Goal: Task Accomplishment & Management: Use online tool/utility

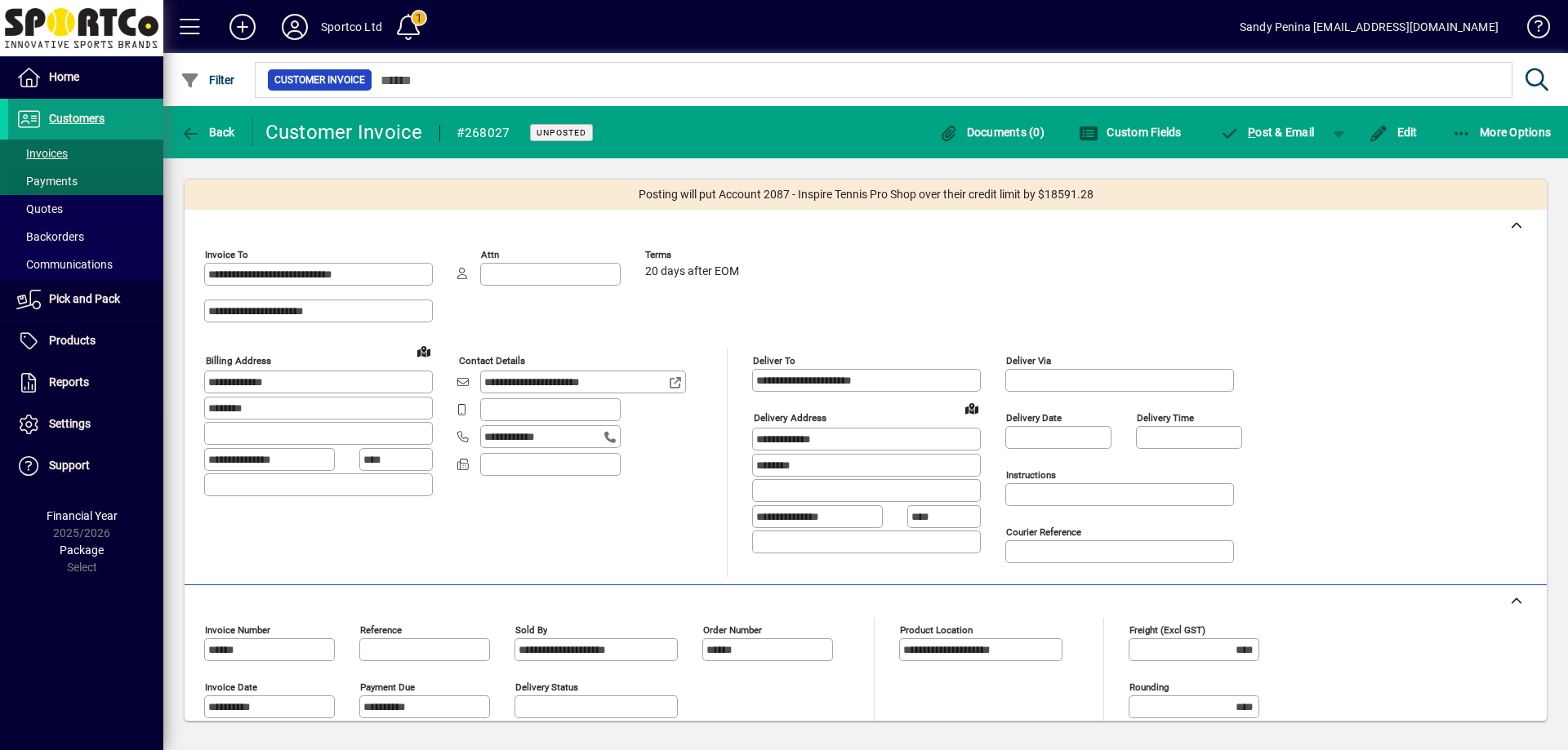
scroll to position [308, 0]
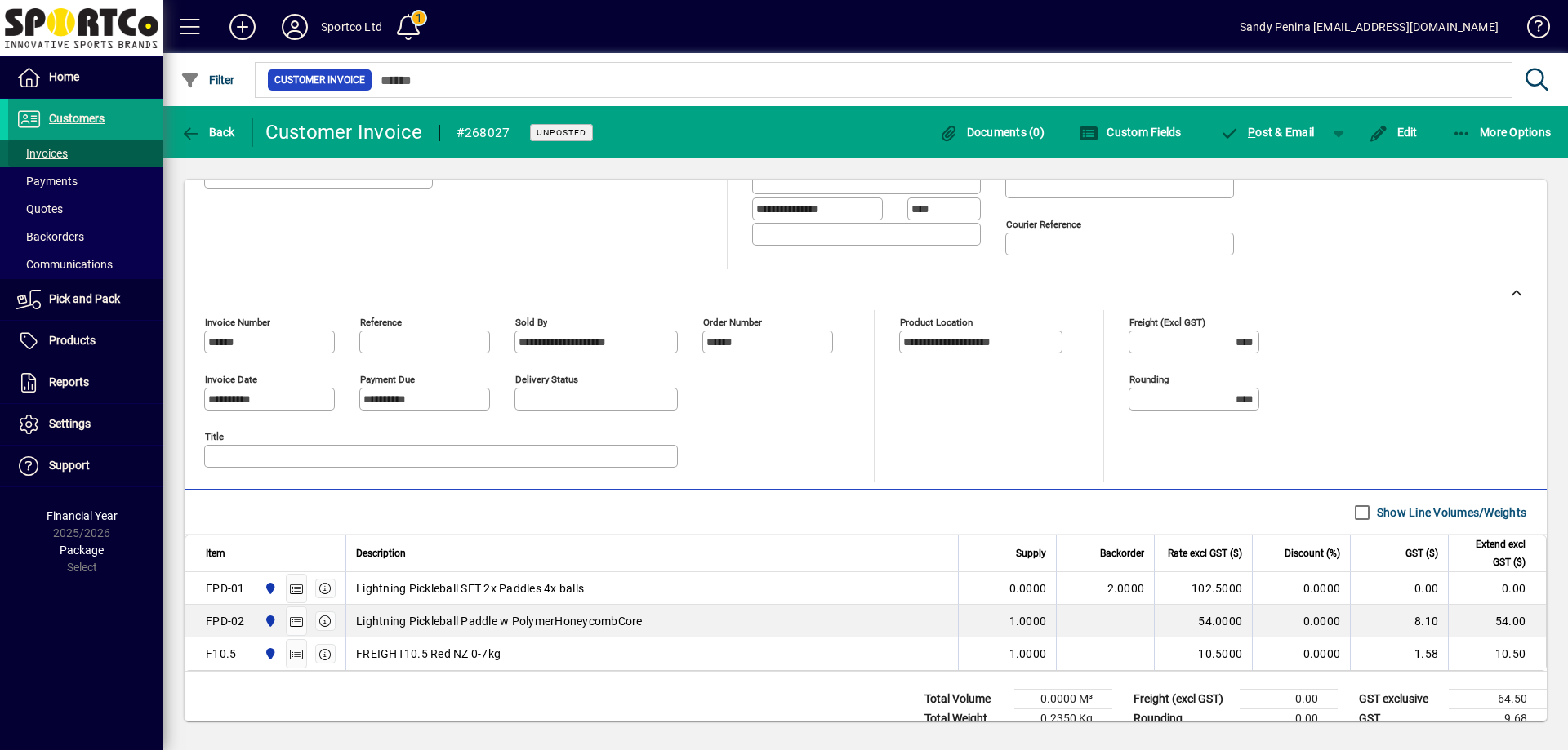
click at [51, 153] on span "Invoices" at bounding box center [41, 153] width 52 height 13
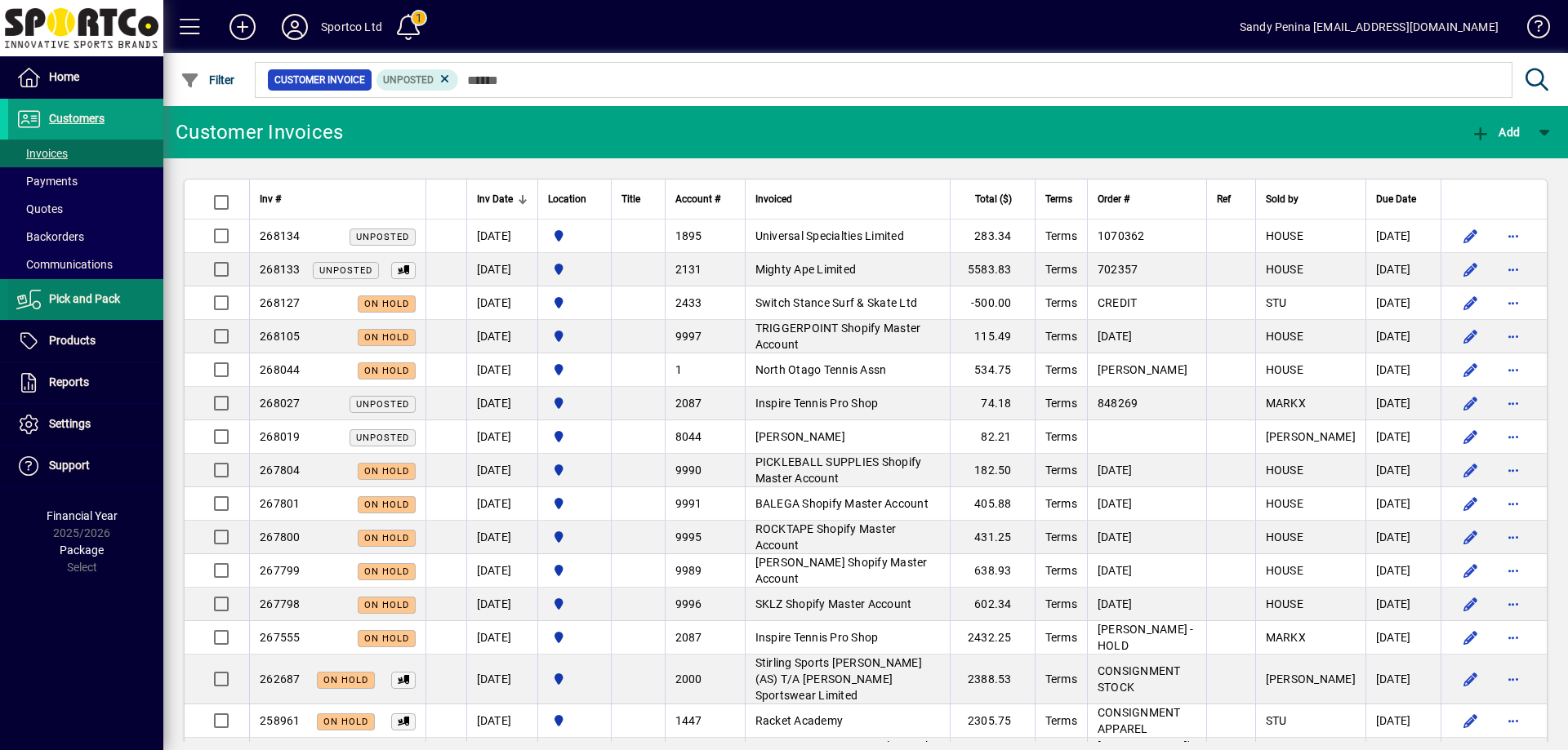
click at [85, 295] on span "Pick and Pack" at bounding box center [84, 299] width 71 height 13
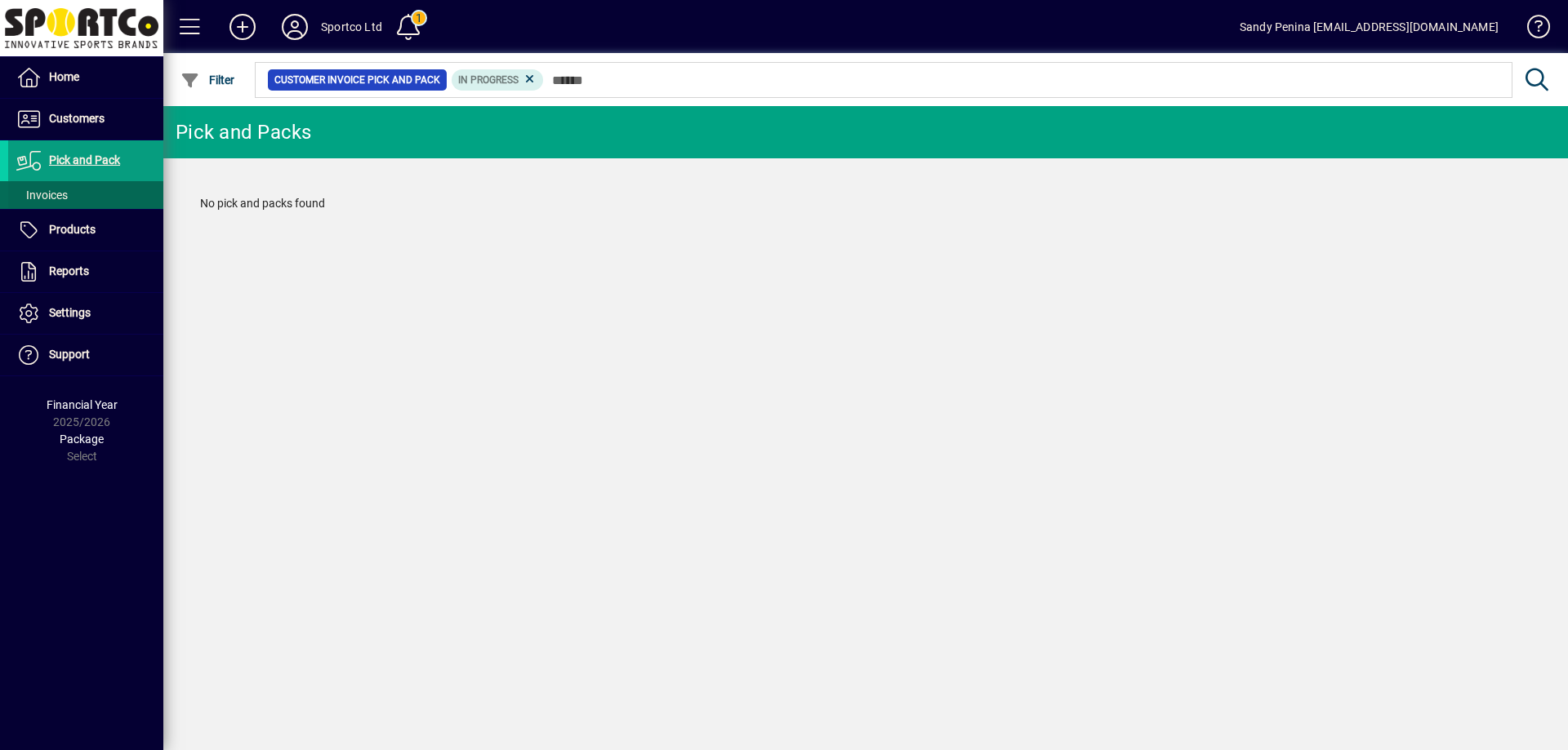
click at [67, 199] on span "Invoices" at bounding box center [41, 195] width 52 height 13
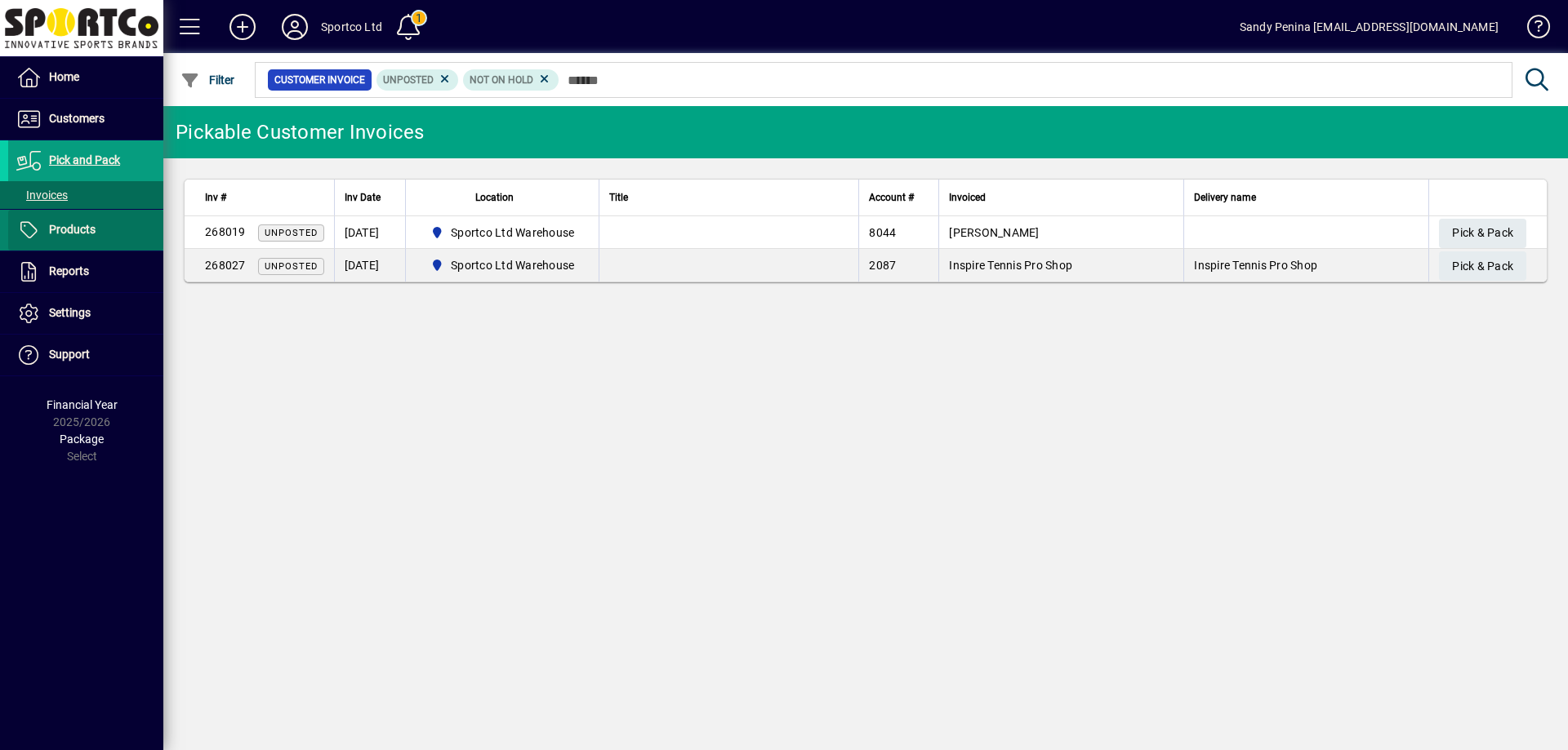
click at [53, 223] on span "Products" at bounding box center [72, 230] width 46 height 13
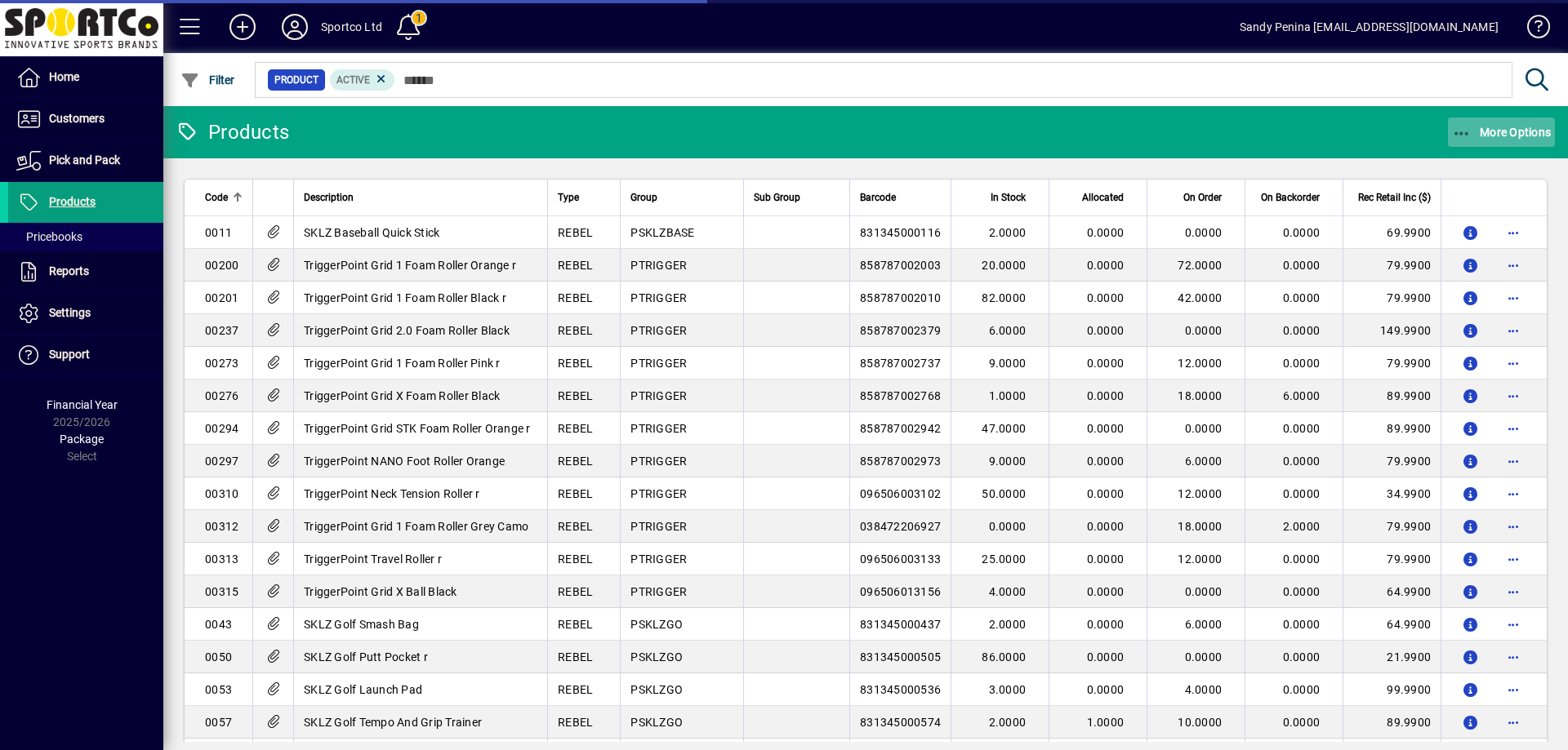
click at [1461, 127] on icon "button" at bounding box center [1463, 134] width 21 height 16
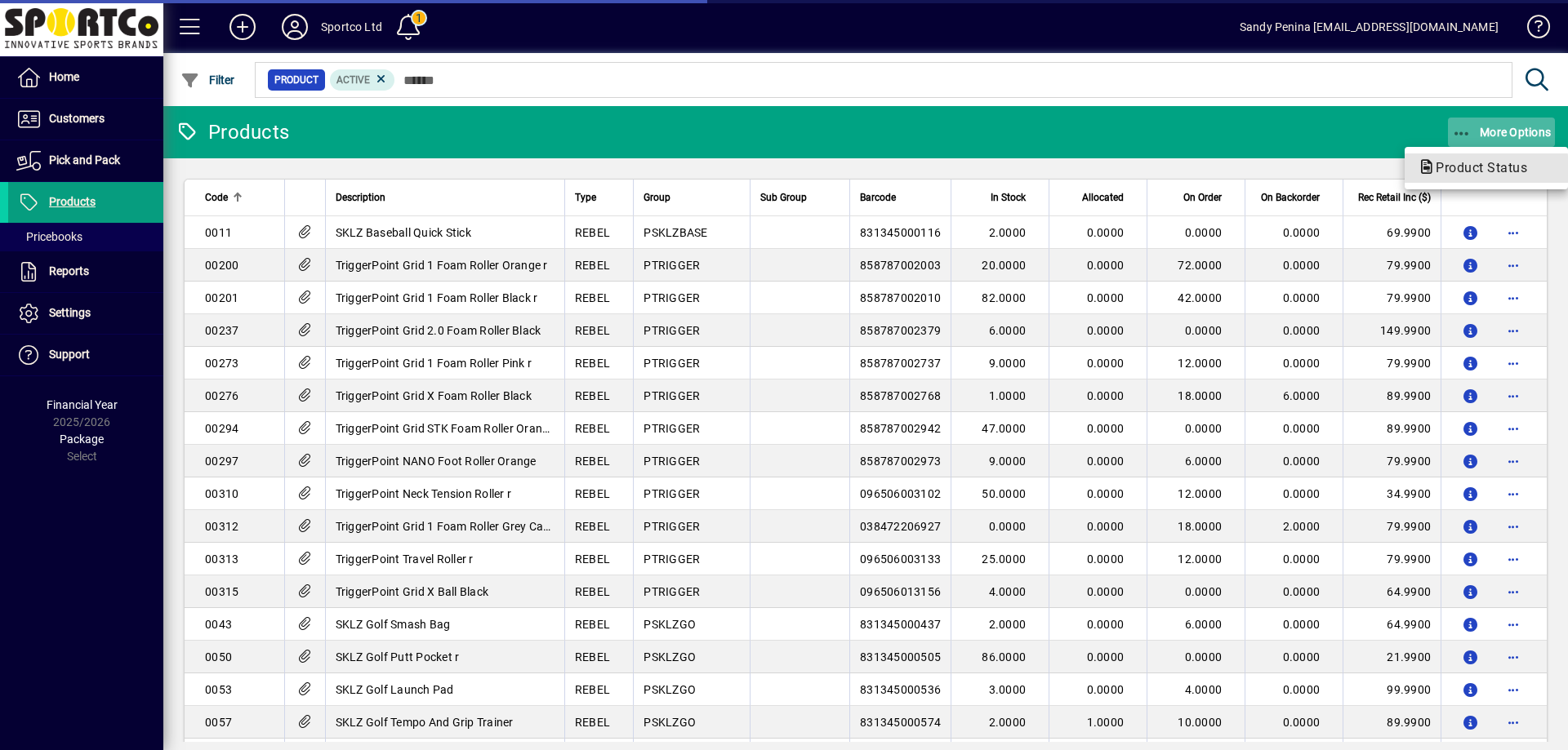
click at [1466, 173] on span "Product Status" at bounding box center [1476, 168] width 118 height 15
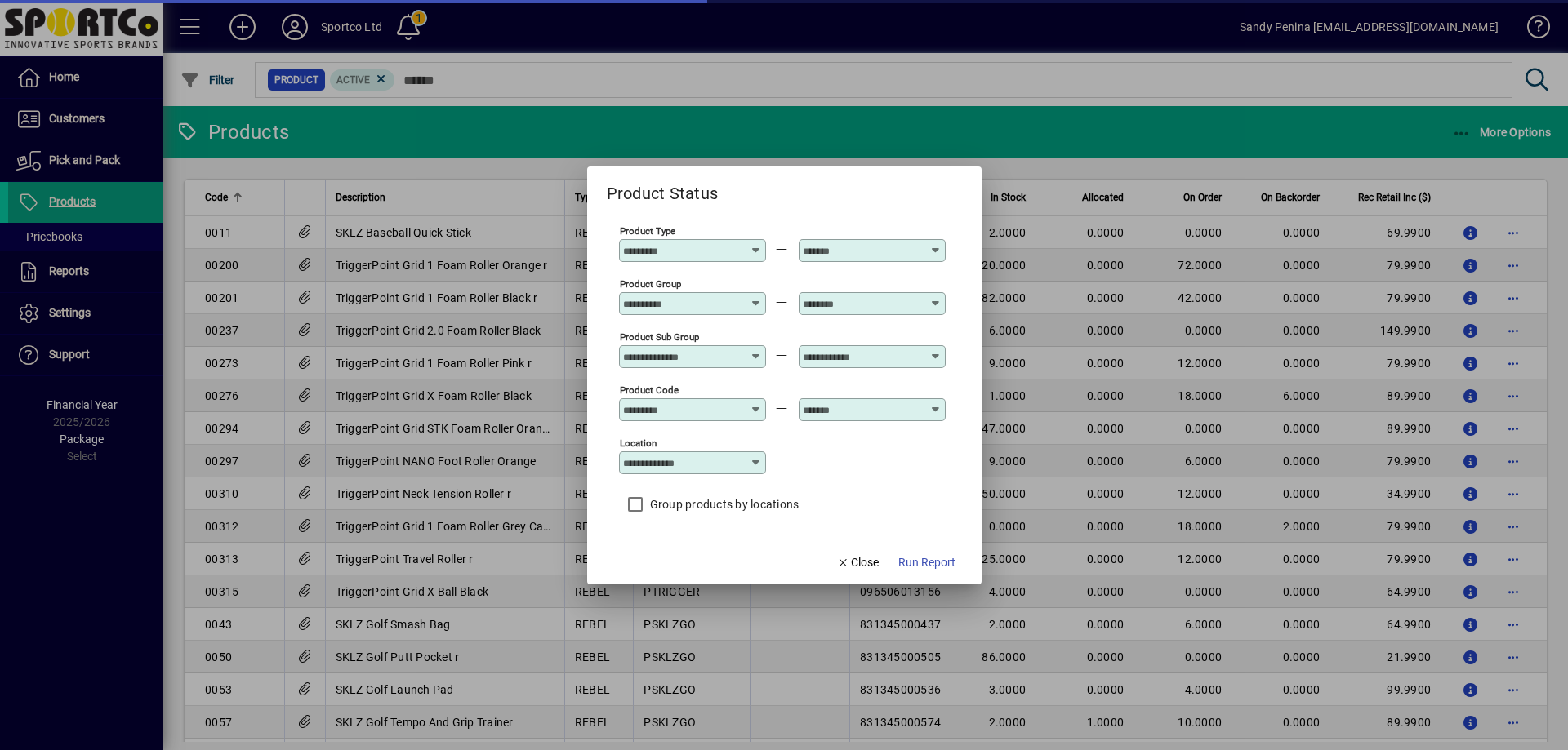
click at [686, 299] on input "Product Group" at bounding box center [682, 304] width 120 height 13
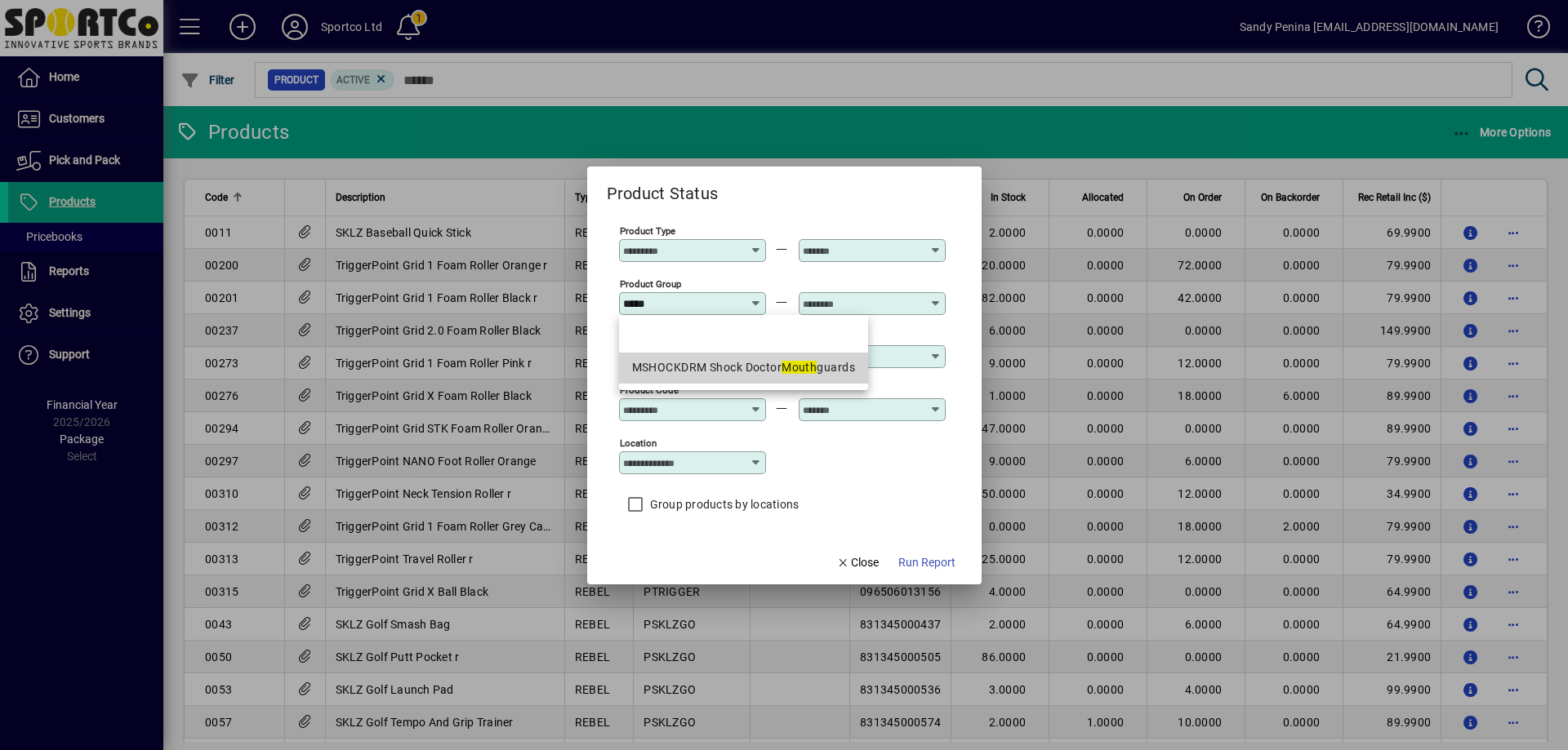
click at [725, 361] on div "MSHOCKDRM Shock Doctor Mouth guards" at bounding box center [744, 368] width 223 height 17
type input "**********"
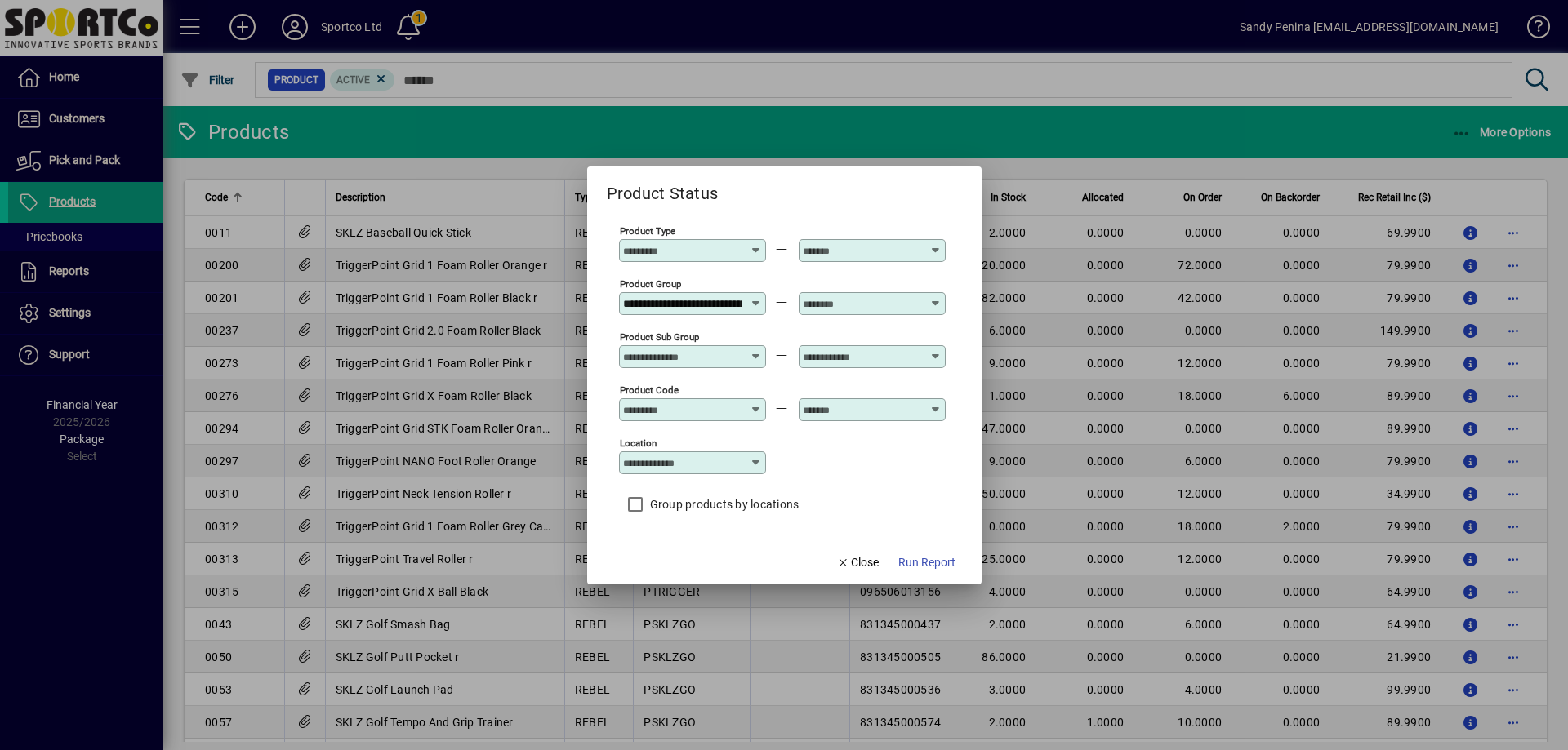
scroll to position [0, 102]
click at [842, 305] on input "text" at bounding box center [862, 304] width 120 height 13
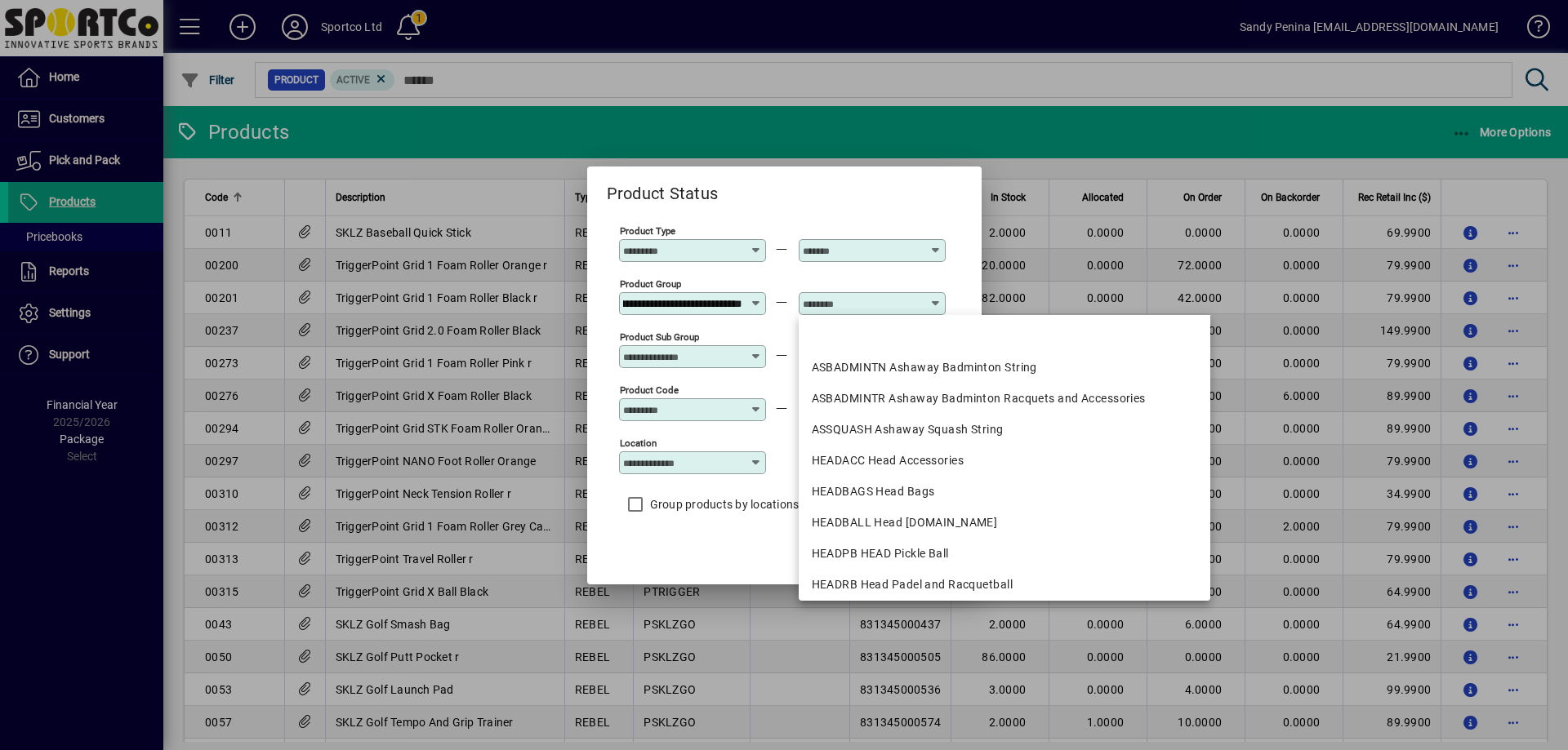
scroll to position [0, 0]
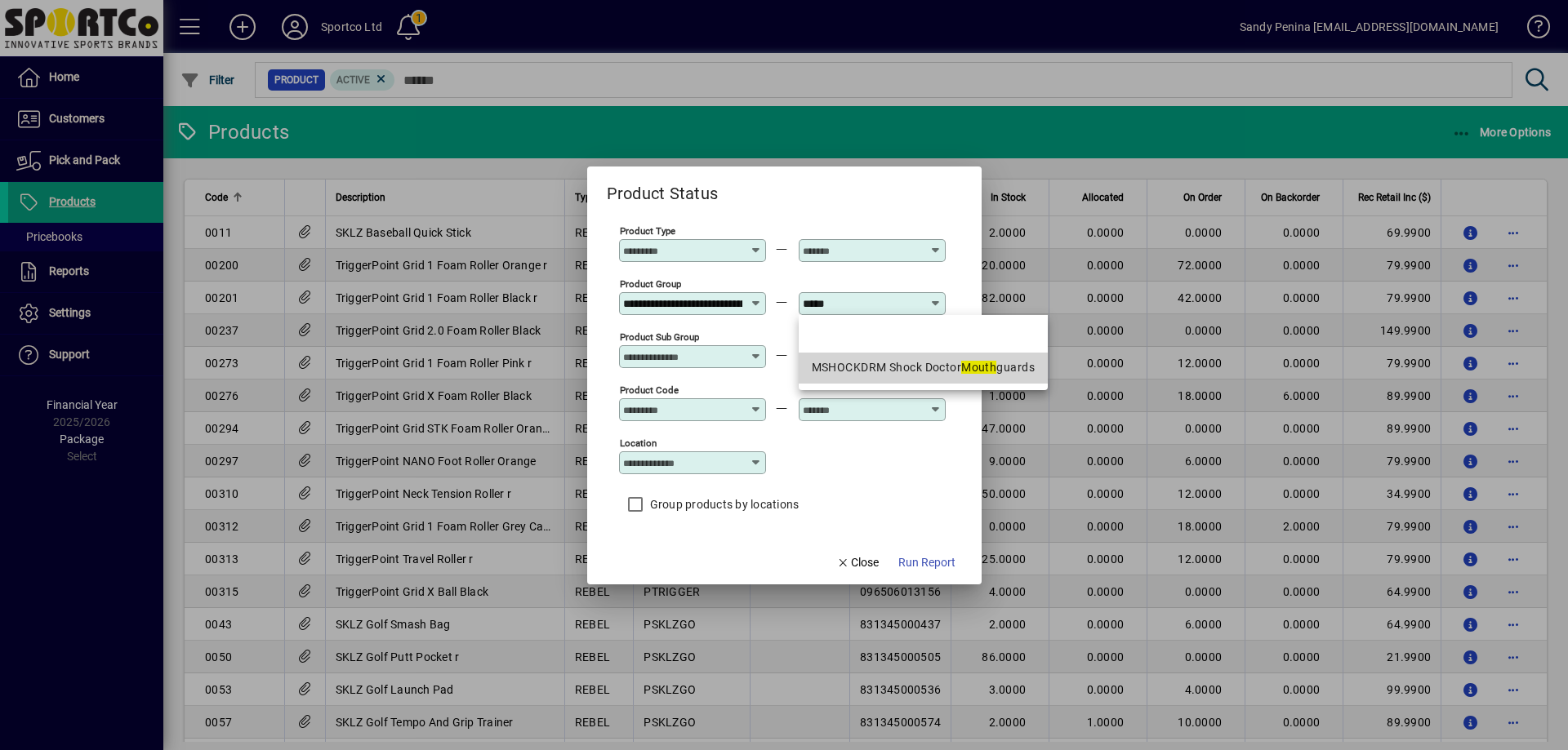
click at [943, 372] on div "MSHOCKDRM Shock Doctor Mouth guards" at bounding box center [923, 368] width 223 height 17
type input "**********"
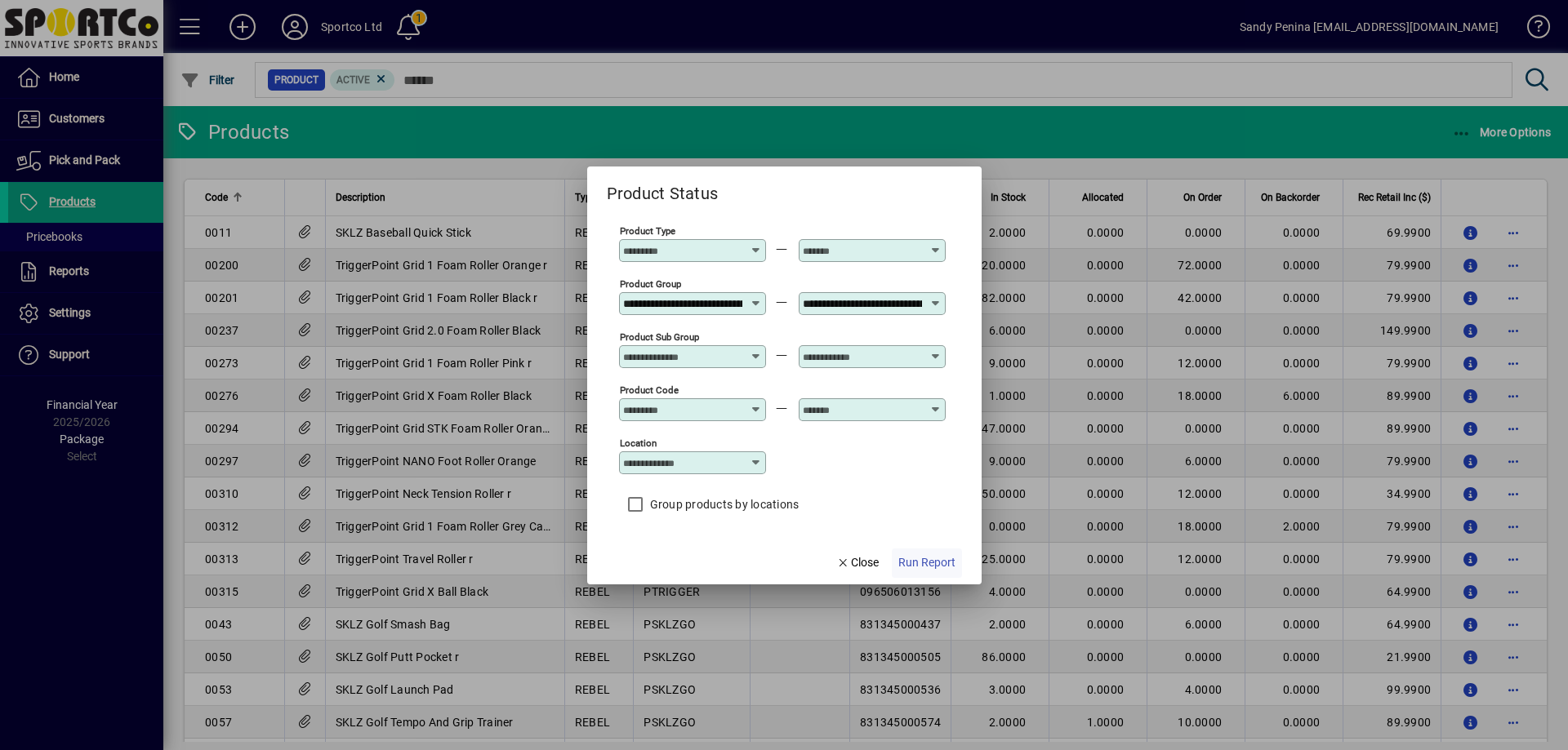
scroll to position [0, 102]
click at [916, 571] on span "button" at bounding box center [927, 564] width 71 height 40
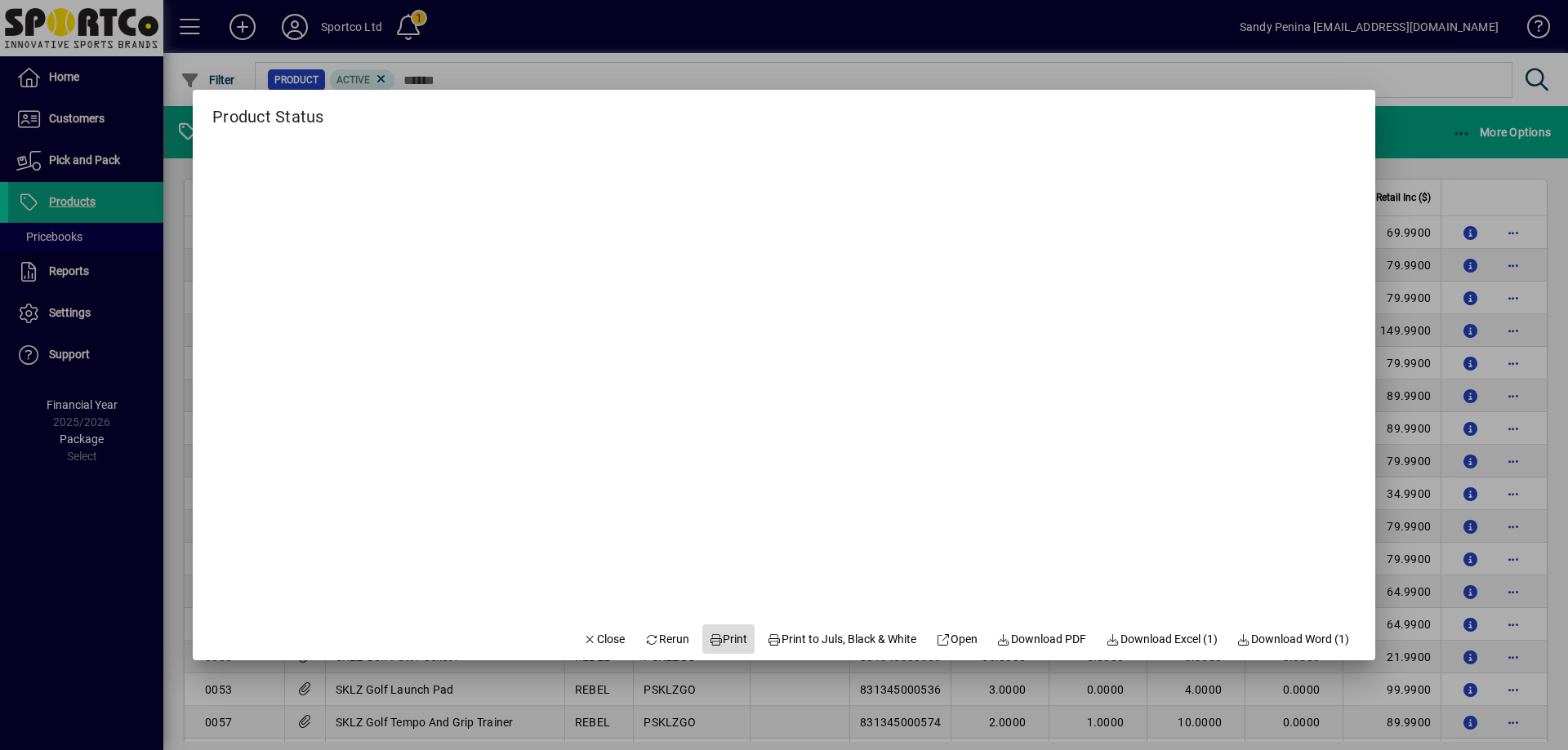
click at [720, 643] on span "Print" at bounding box center [728, 640] width 40 height 17
click at [590, 636] on span "Close" at bounding box center [604, 640] width 42 height 17
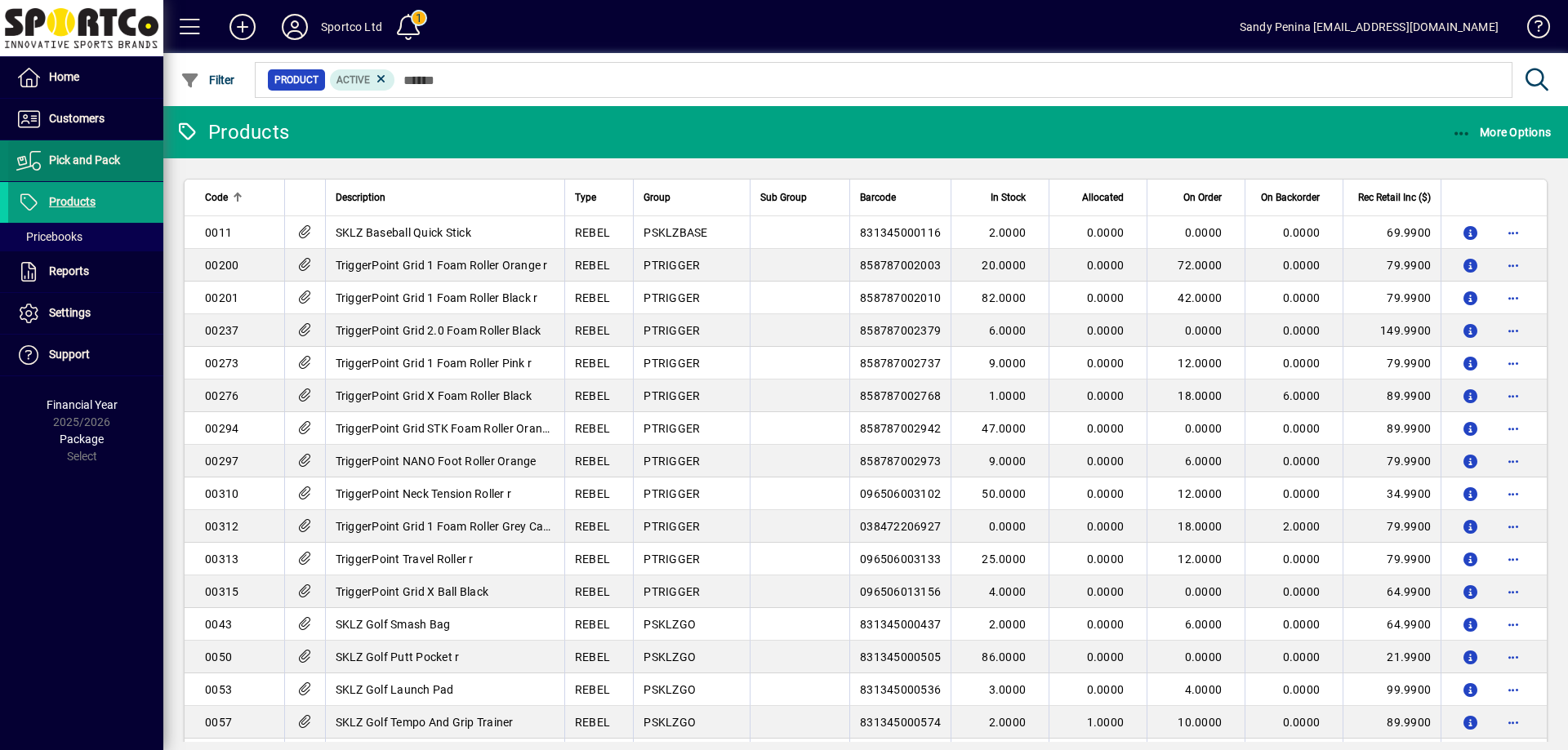
click at [98, 160] on span "Pick and Pack" at bounding box center [84, 160] width 71 height 13
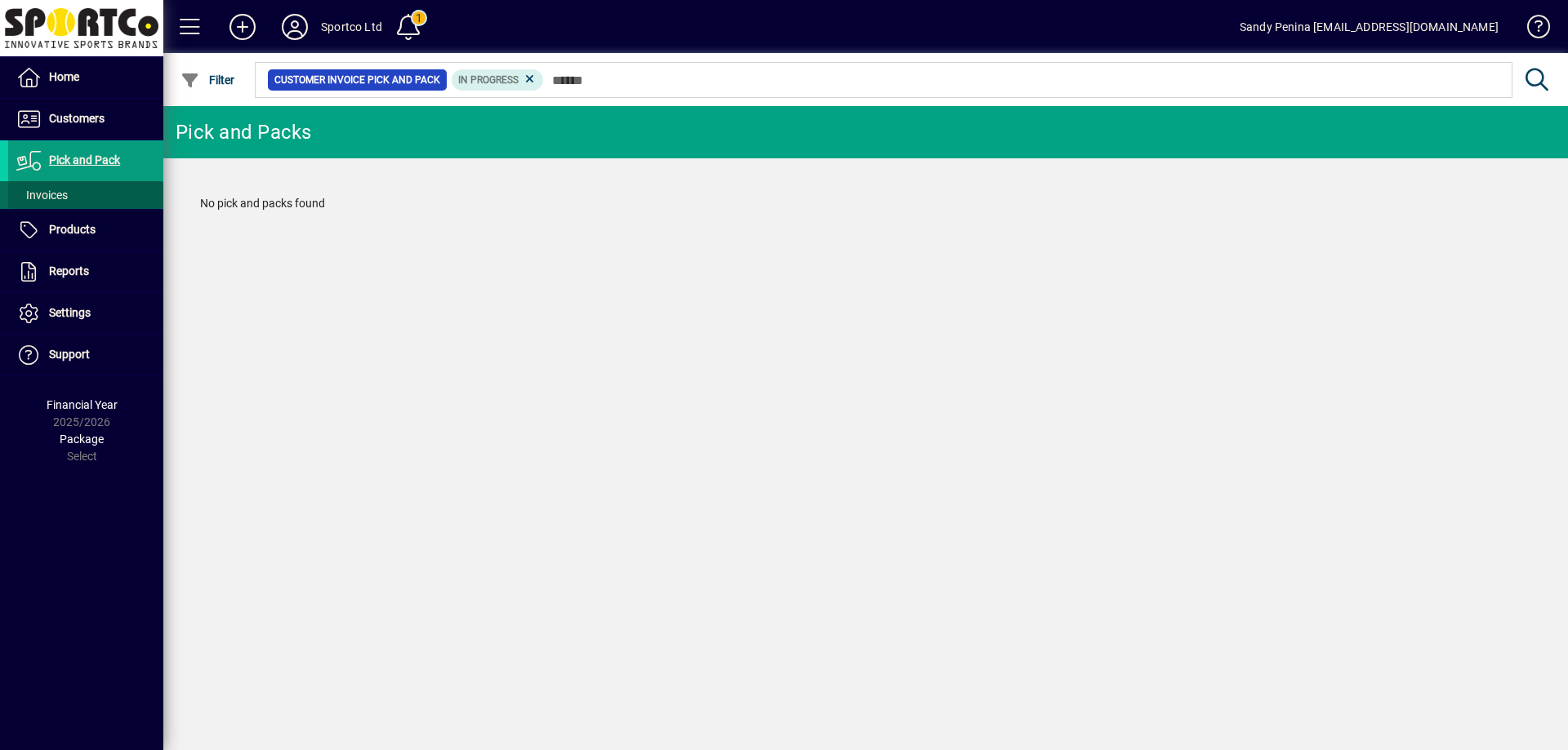
click at [52, 192] on span "Invoices" at bounding box center [41, 195] width 52 height 13
